Goal: Information Seeking & Learning: Understand process/instructions

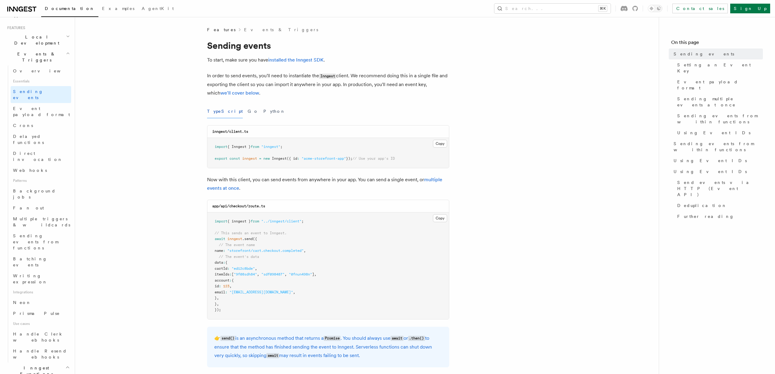
scroll to position [180, 0]
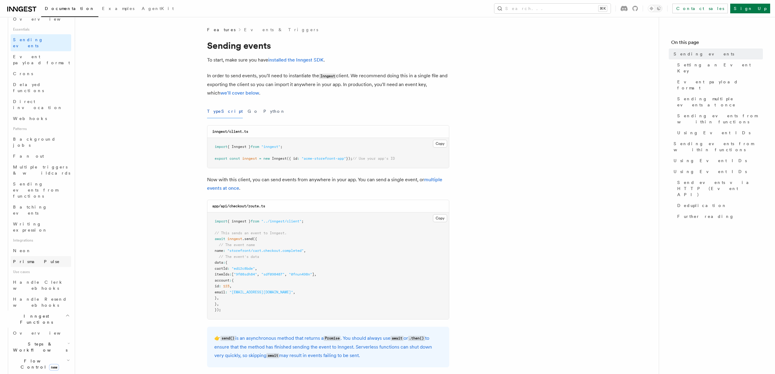
click at [51, 256] on link "Prisma Pulse" at bounding box center [41, 261] width 61 height 11
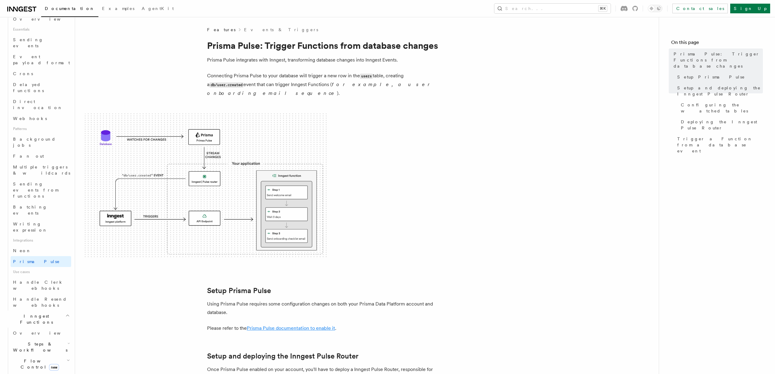
click at [299, 325] on link "Prisma Pulse documentation to enable it" at bounding box center [291, 328] width 88 height 6
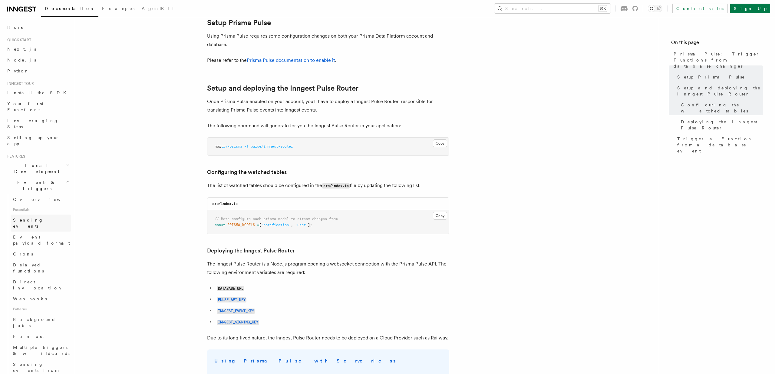
click at [41, 217] on span "Sending events" at bounding box center [28, 222] width 30 height 11
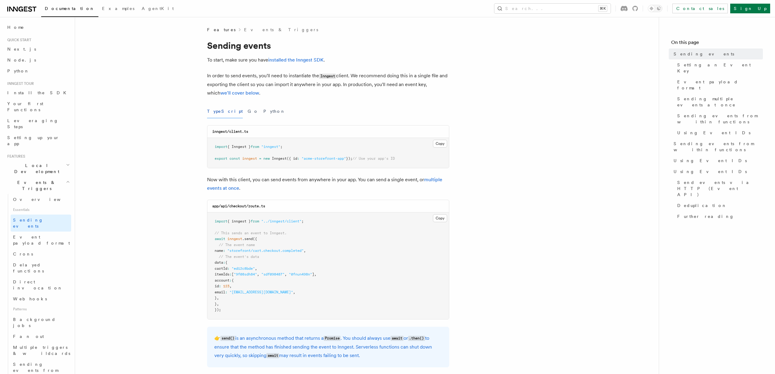
click at [37, 179] on span "Events & Triggers" at bounding box center [35, 185] width 61 height 12
click at [35, 179] on span "Events & Triggers" at bounding box center [35, 185] width 61 height 12
click at [39, 194] on link "Overview" at bounding box center [41, 199] width 61 height 11
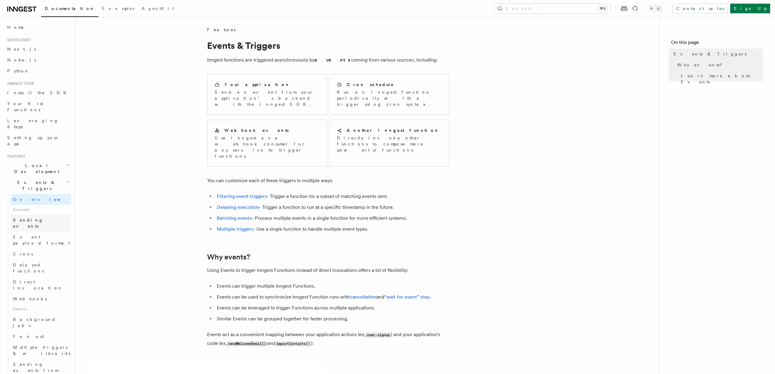
click at [42, 217] on span "Sending events" at bounding box center [28, 222] width 30 height 11
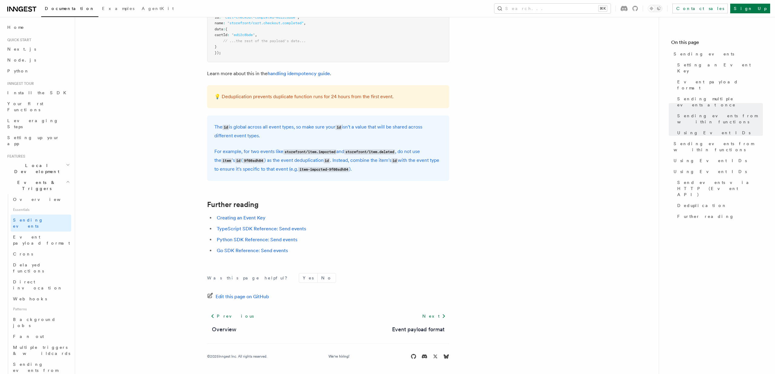
click at [41, 177] on h2 "Events & Triggers" at bounding box center [38, 185] width 66 height 17
click at [42, 177] on h2 "Events & Triggers" at bounding box center [38, 185] width 66 height 17
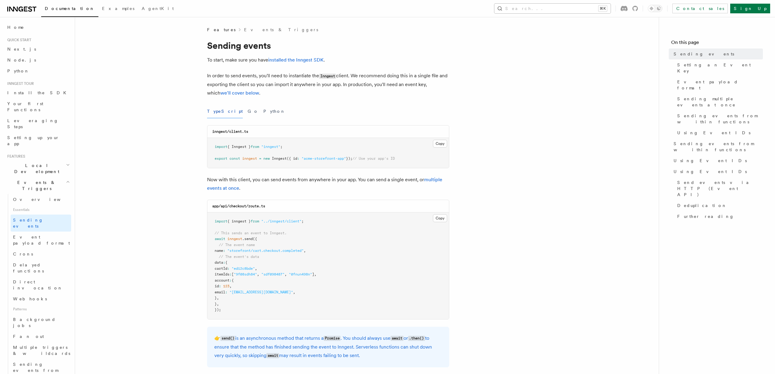
click at [611, 4] on button "Search... ⌘K" at bounding box center [552, 9] width 116 height 10
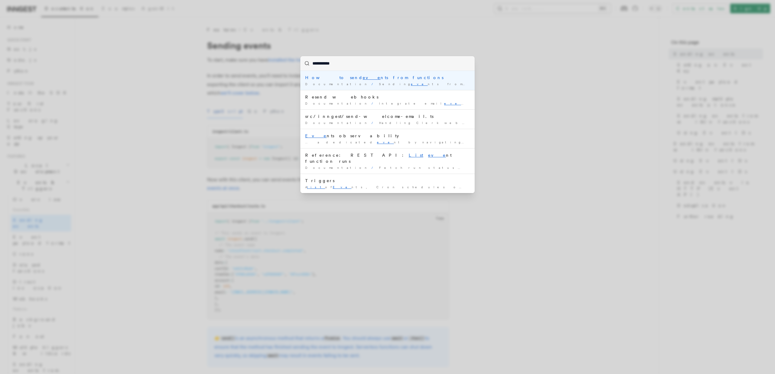
type input "**********"
click at [158, 170] on div "**********" at bounding box center [387, 187] width 775 height 374
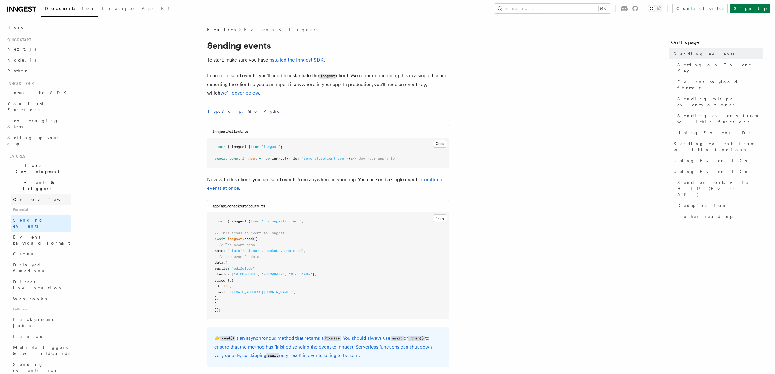
click at [38, 194] on link "Overview" at bounding box center [41, 199] width 61 height 11
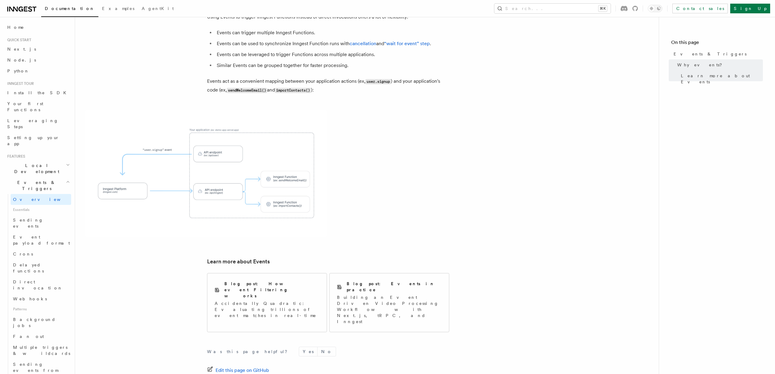
scroll to position [284, 0]
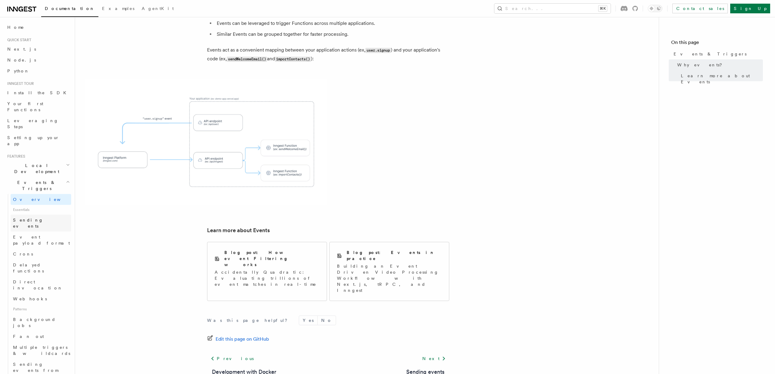
click at [40, 214] on link "Sending events" at bounding box center [41, 222] width 61 height 17
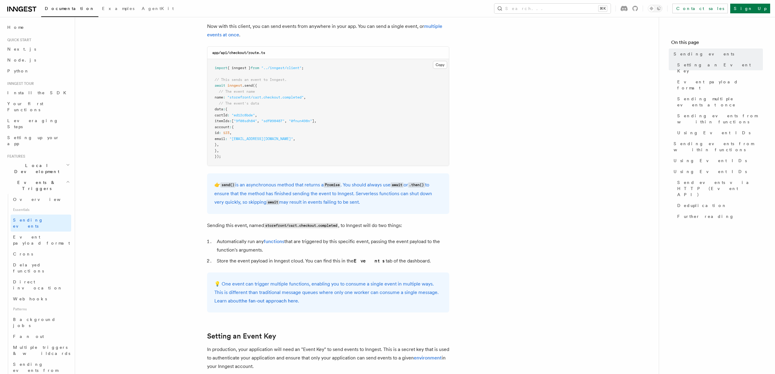
scroll to position [157, 0]
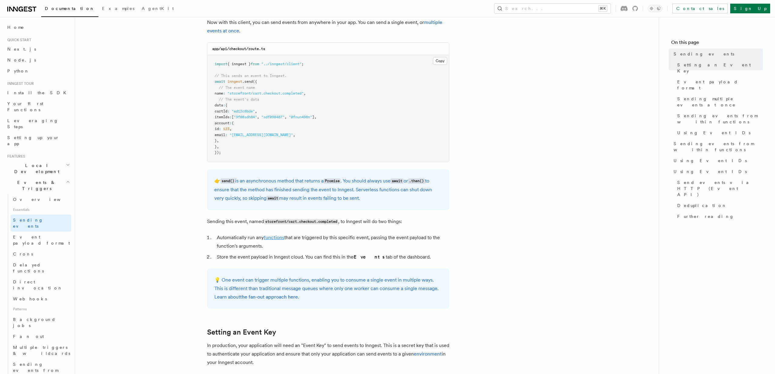
click at [275, 236] on link "functions" at bounding box center [274, 237] width 21 height 6
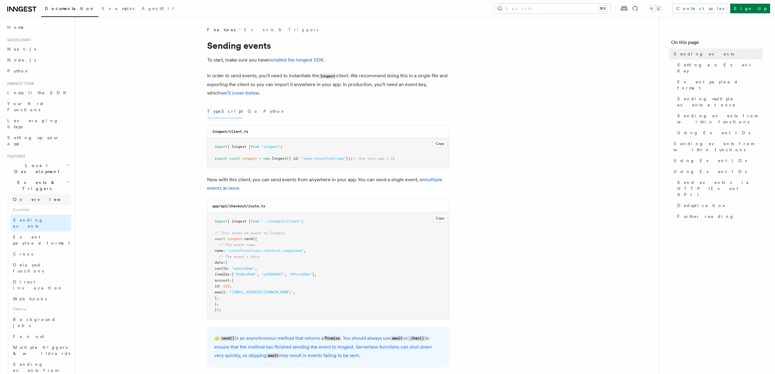
click at [34, 194] on link "Overview" at bounding box center [41, 199] width 61 height 11
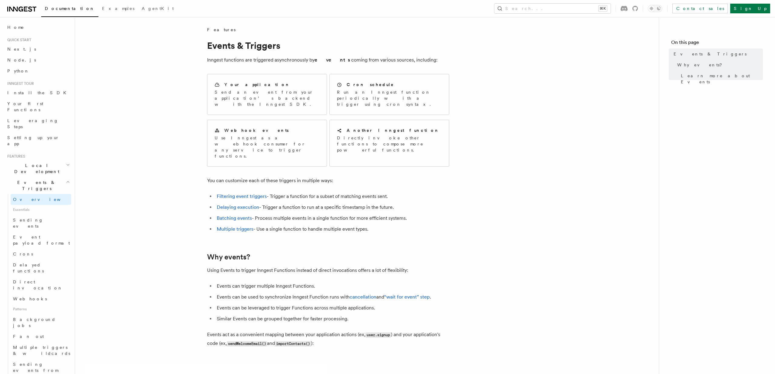
click at [34, 162] on span "Local Development" at bounding box center [35, 168] width 61 height 12
click at [34, 234] on span "Events & Triggers" at bounding box center [35, 240] width 61 height 12
click at [38, 265] on link "Overview" at bounding box center [41, 270] width 61 height 11
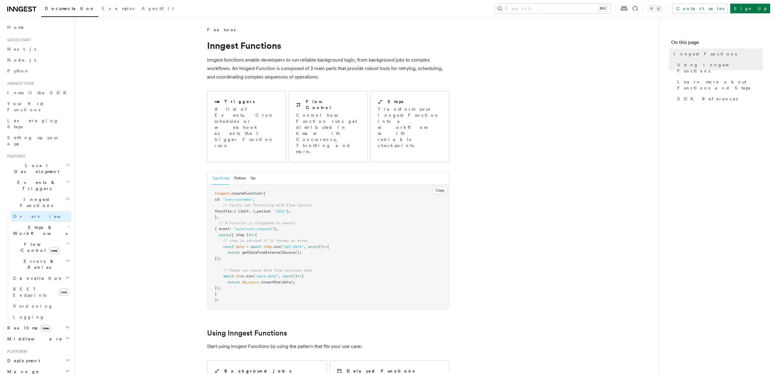
click at [34, 224] on span "Steps & Workflows" at bounding box center [39, 230] width 57 height 12
click at [35, 224] on span "Steps & Workflows" at bounding box center [39, 230] width 57 height 12
click at [233, 117] on p "A list of Events, Cron schedules or webhook events that trigger Function runs." at bounding box center [247, 127] width 64 height 42
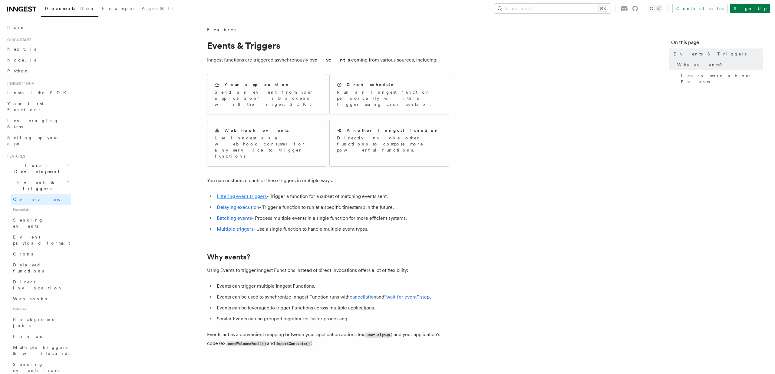
click at [240, 193] on link "Filtering event triggers" at bounding box center [242, 196] width 50 height 6
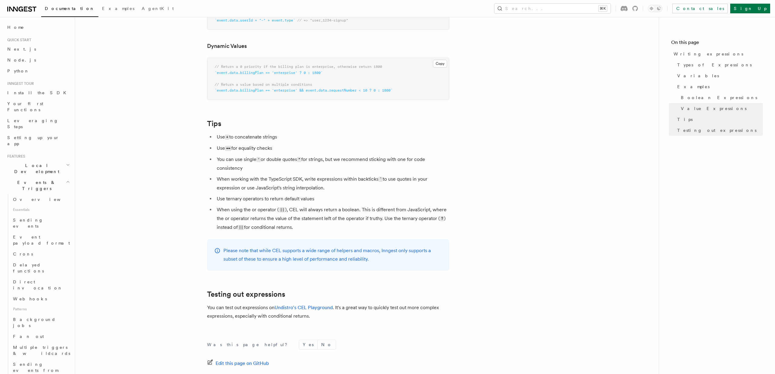
scroll to position [581, 0]
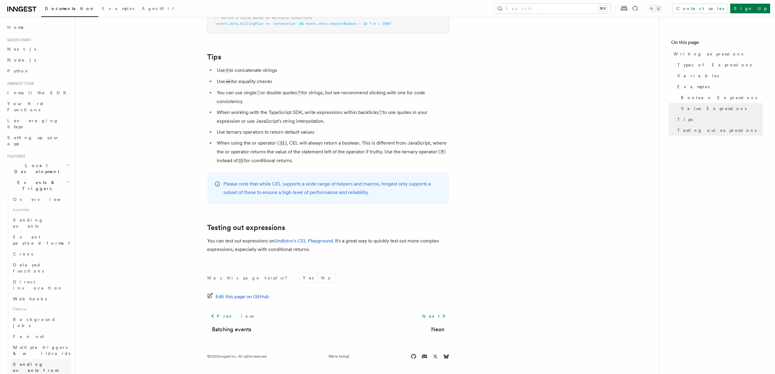
click at [45, 358] on link "Sending events from functions" at bounding box center [41, 369] width 61 height 23
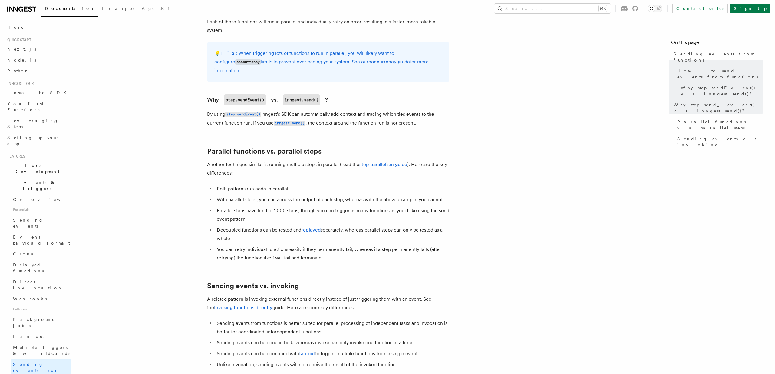
scroll to position [716, 0]
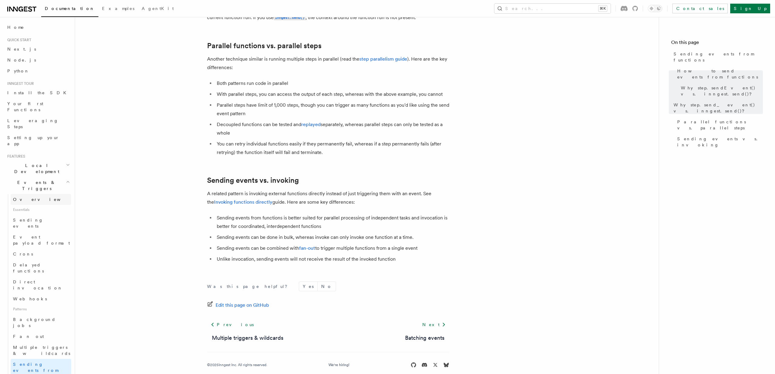
click at [39, 194] on link "Overview" at bounding box center [41, 199] width 61 height 11
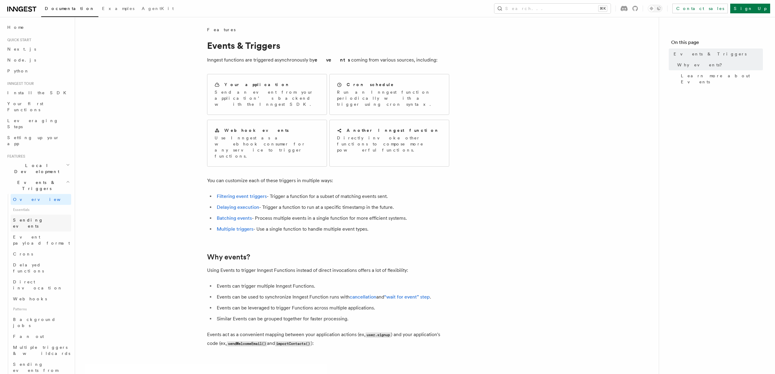
click at [55, 214] on link "Sending events" at bounding box center [41, 222] width 61 height 17
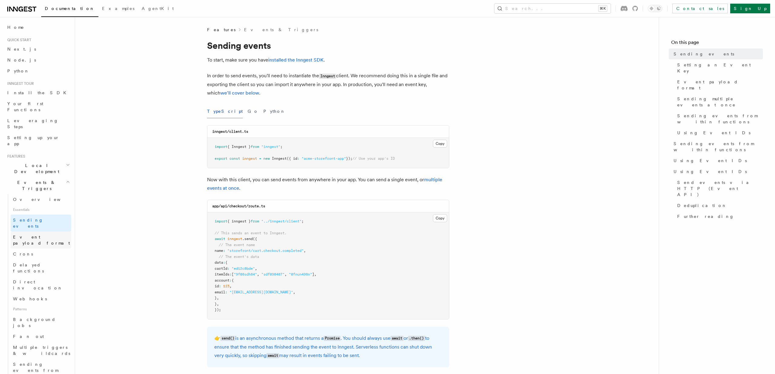
click at [39, 234] on span "Event payload format" at bounding box center [41, 239] width 57 height 11
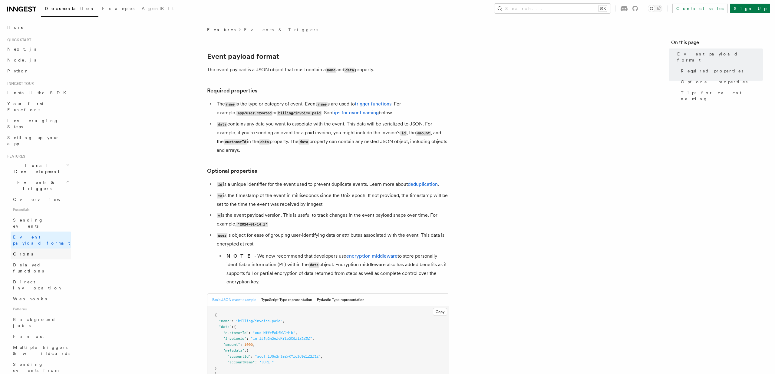
click at [38, 248] on link "Crons" at bounding box center [41, 253] width 61 height 11
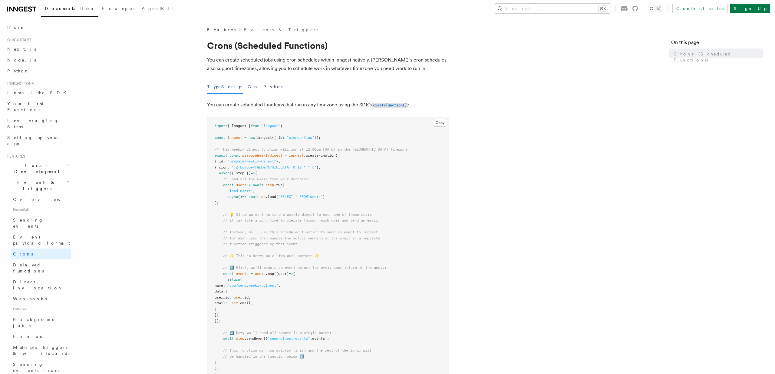
click at [40, 262] on span "Delayed functions" at bounding box center [28, 267] width 31 height 11
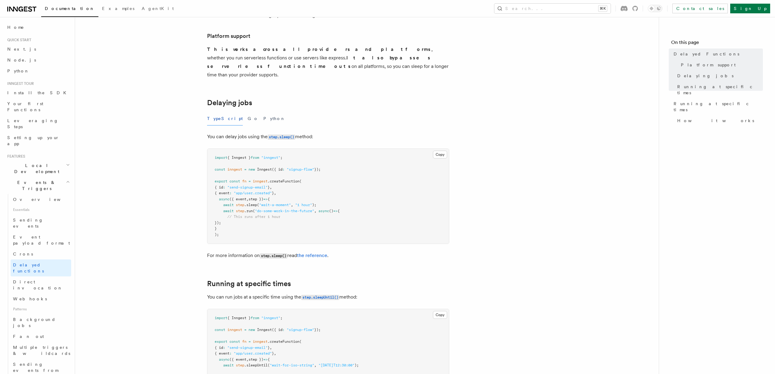
scroll to position [133, 0]
drag, startPoint x: 213, startPoint y: 170, endPoint x: 286, endPoint y: 185, distance: 73.9
click at [286, 185] on pre "import { Inngest } from "inngest" ; const inngest = new Inngest ({ id : "signup…" at bounding box center [328, 195] width 242 height 95
copy code "export const fn = inngest .createFunction ( { id : "send-signup-email" } , { ev…"
